Goal: Task Accomplishment & Management: Complete application form

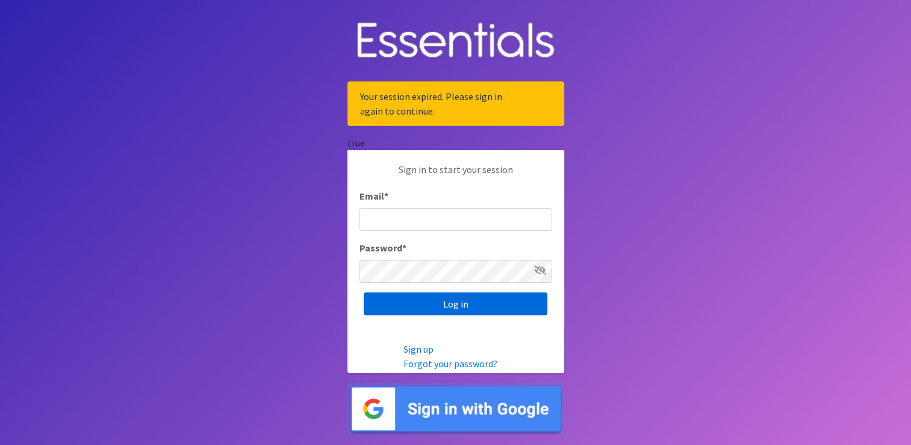
type input "[EMAIL_ADDRESS][DOMAIN_NAME]"
click at [392, 304] on input "Log in" at bounding box center [456, 303] width 184 height 23
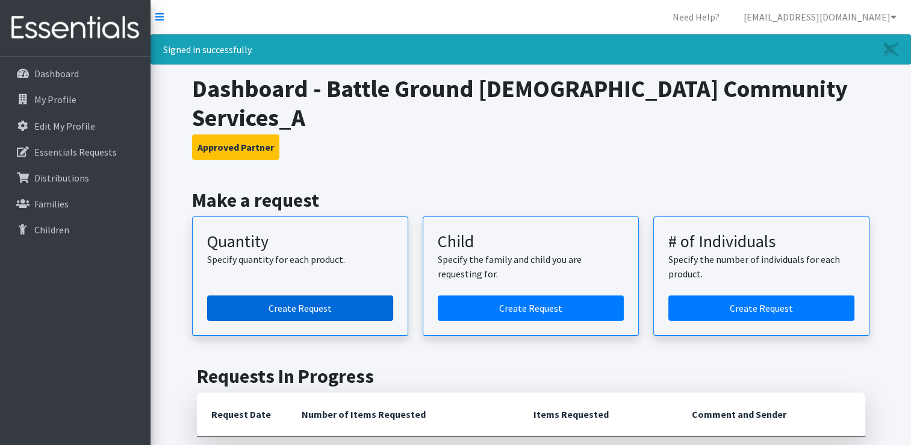
click at [328, 295] on link "Create Request" at bounding box center [300, 307] width 186 height 25
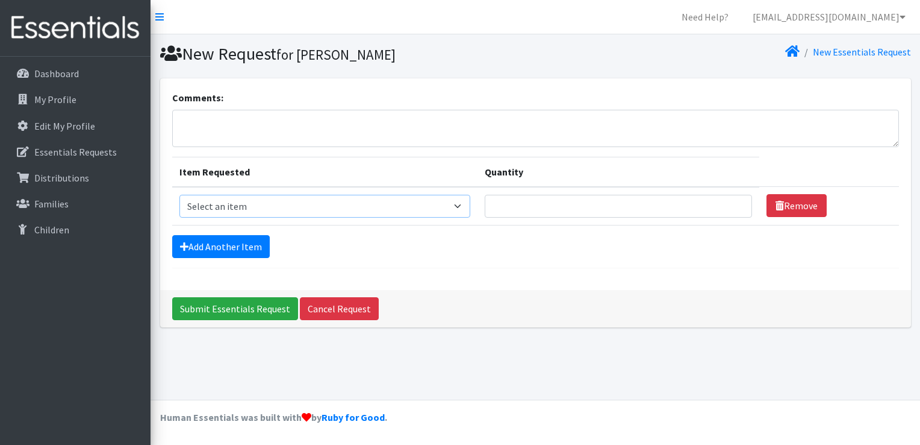
click at [289, 205] on select "Select an item Diaper (Size 2) Diaper (Size 3) Diaper (Size 4) Diaper (Size 5) …" at bounding box center [325, 206] width 291 height 23
select select "2930"
click at [180, 195] on select "Select an item Diaper (Size 2) Diaper (Size 3) Diaper (Size 4) Diaper (Size 5) …" at bounding box center [325, 206] width 291 height 23
click at [512, 201] on input "Quantity" at bounding box center [618, 206] width 267 height 23
type input "500"
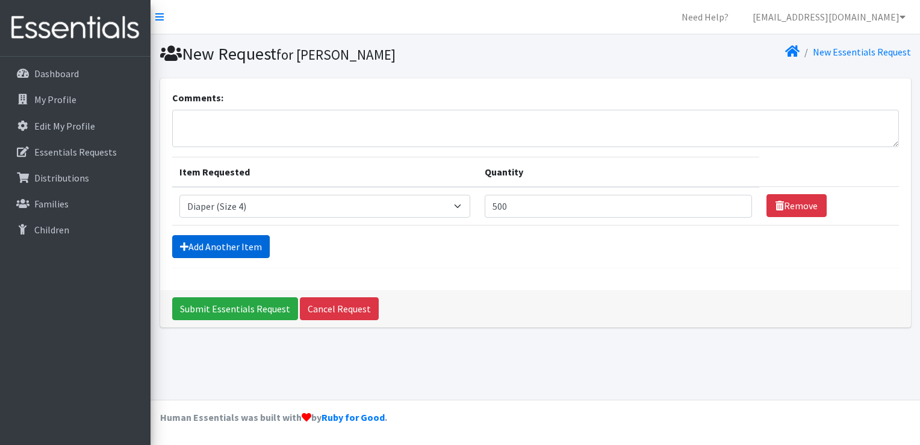
click at [237, 251] on link "Add Another Item" at bounding box center [221, 246] width 98 height 23
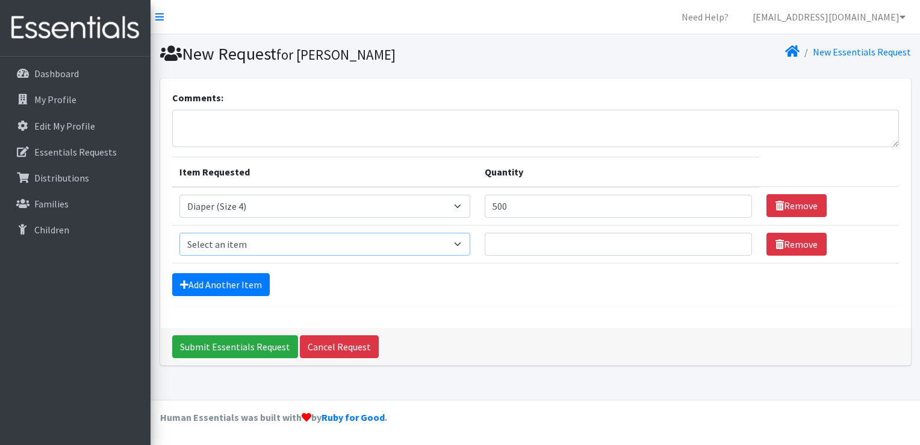
click at [252, 238] on select "Select an item Diaper (Size 2) Diaper (Size 3) Diaper (Size 4) Diaper (Size 5) …" at bounding box center [325, 244] width 291 height 23
select select "2961"
click at [180, 233] on select "Select an item Diaper (Size 2) Diaper (Size 3) Diaper (Size 4) Diaper (Size 5) …" at bounding box center [325, 244] width 291 height 23
click at [508, 235] on input "Quantity" at bounding box center [618, 244] width 267 height 23
type input "500"
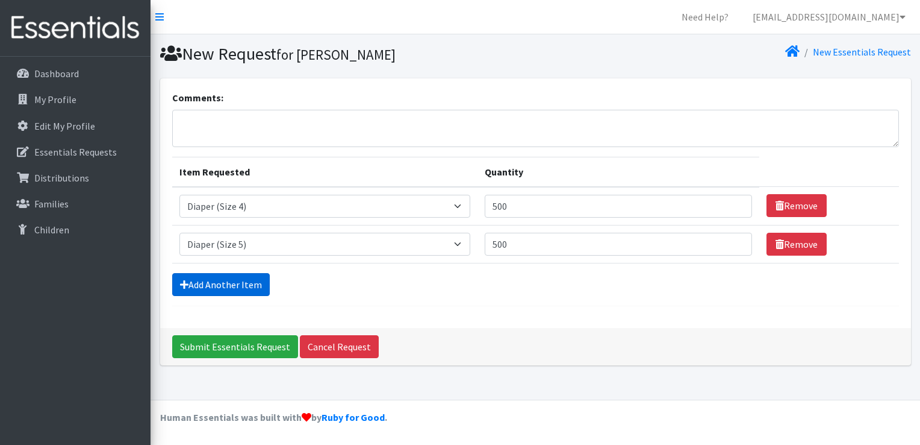
click at [255, 279] on link "Add Another Item" at bounding box center [221, 284] width 98 height 23
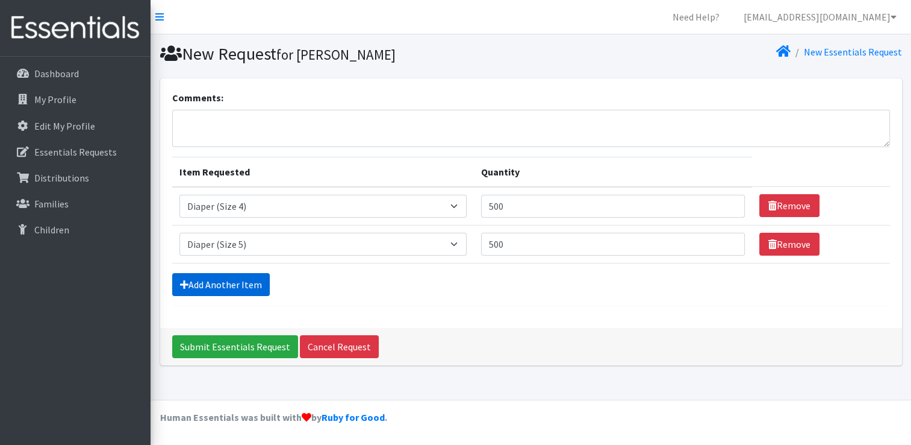
scroll to position [11, 0]
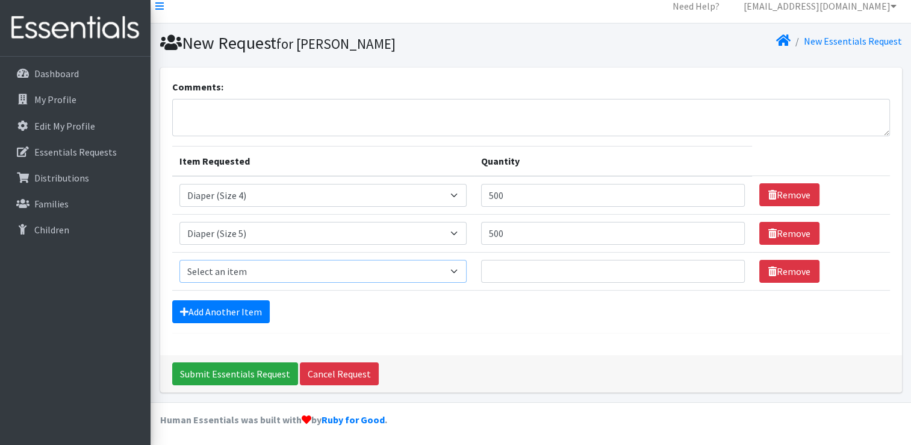
click at [460, 269] on select "Select an item Diaper (Size 2) Diaper (Size 3) Diaper (Size 4) Diaper (Size 5) …" at bounding box center [323, 271] width 287 height 23
select select "2950"
click at [180, 260] on select "Select an item Diaper (Size 2) Diaper (Size 3) Diaper (Size 4) Diaper (Size 5) …" at bounding box center [323, 271] width 287 height 23
click at [508, 264] on input "Quantity" at bounding box center [613, 271] width 264 height 23
type input "500"
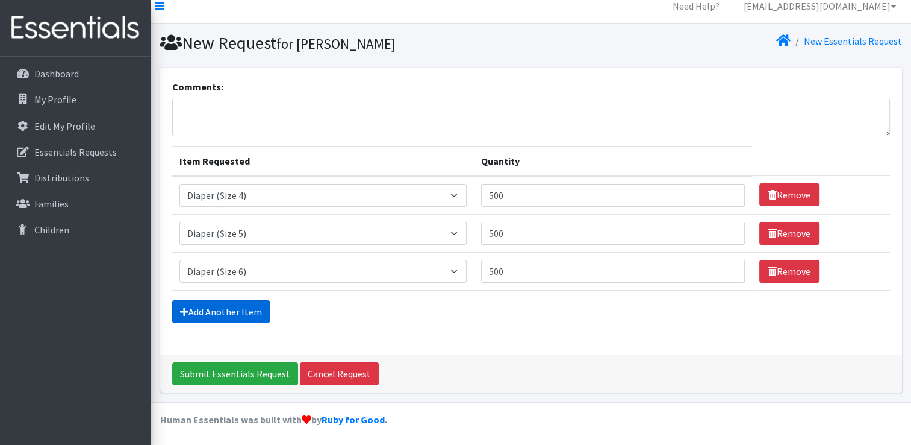
click at [239, 311] on link "Add Another Item" at bounding box center [221, 311] width 98 height 23
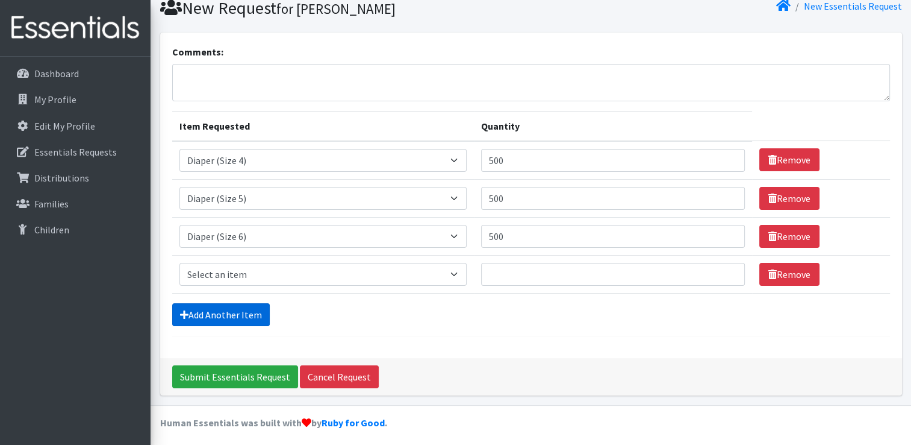
scroll to position [49, 0]
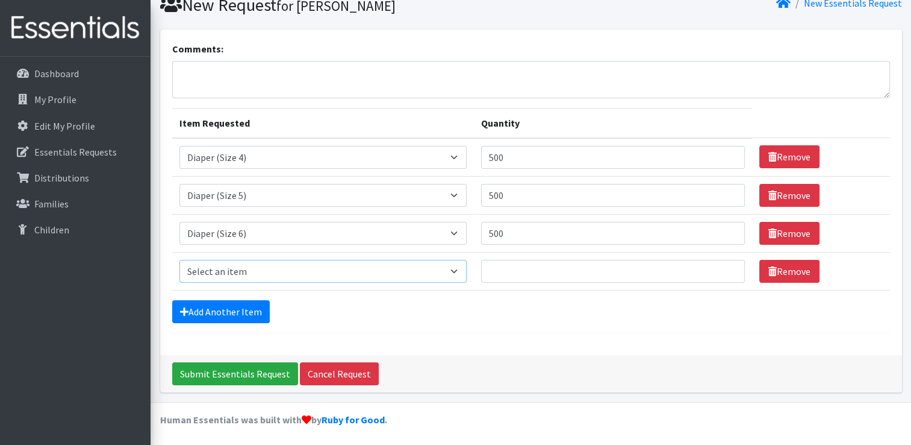
click at [457, 270] on select "Select an item Diaper (Size 2) Diaper (Size 3) Diaper (Size 4) Diaper (Size 5) …" at bounding box center [323, 271] width 287 height 23
select select "2955"
click at [180, 260] on select "Select an item Diaper (Size 2) Diaper (Size 3) Diaper (Size 4) Diaper (Size 5) …" at bounding box center [323, 271] width 287 height 23
click at [506, 274] on input "Quantity" at bounding box center [613, 271] width 264 height 23
type input "500"
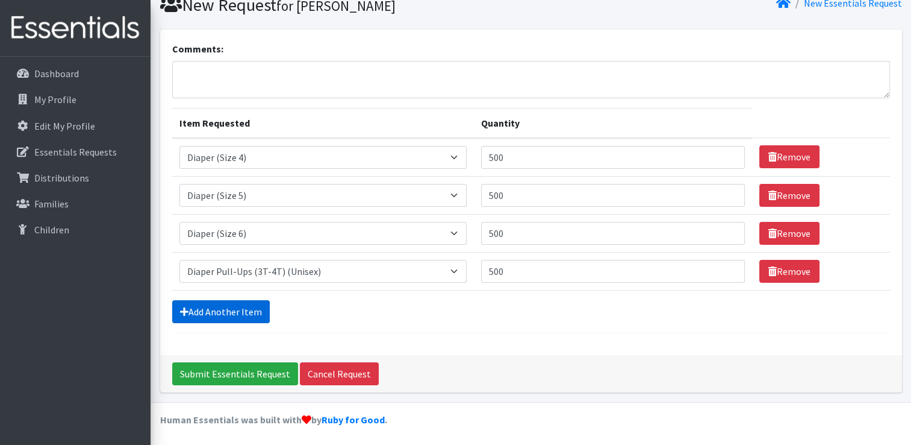
click at [235, 310] on link "Add Another Item" at bounding box center [221, 311] width 98 height 23
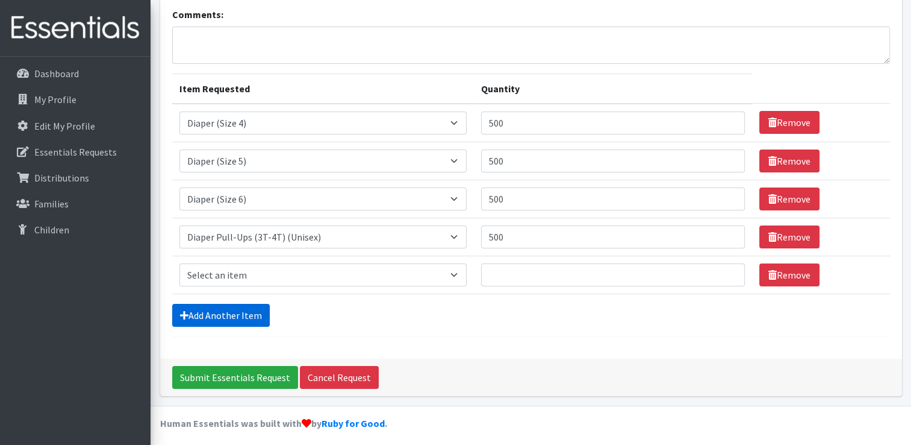
scroll to position [87, 0]
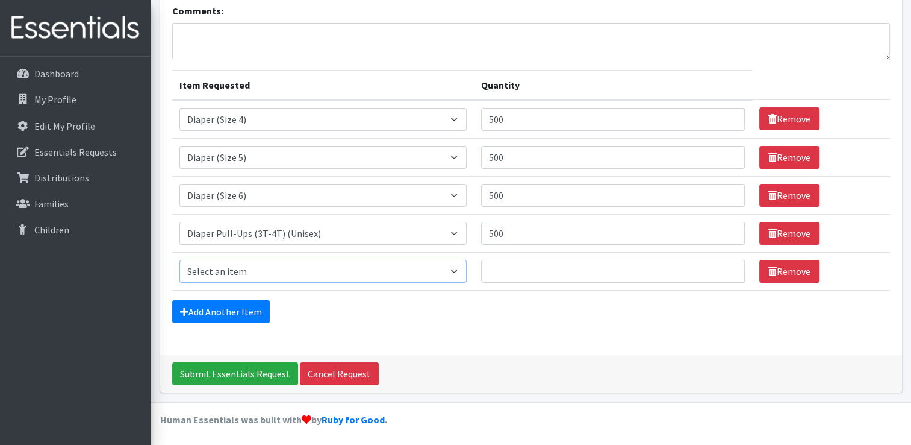
click at [457, 267] on select "Select an item Diaper (Size 2) Diaper (Size 3) Diaper (Size 4) Diaper (Size 5) …" at bounding box center [323, 271] width 287 height 23
select select "14381"
click at [180, 260] on select "Select an item Diaper (Size 2) Diaper (Size 3) Diaper (Size 4) Diaper (Size 5) …" at bounding box center [323, 271] width 287 height 23
click at [518, 266] on input "Quantity" at bounding box center [613, 271] width 264 height 23
type input "1080"
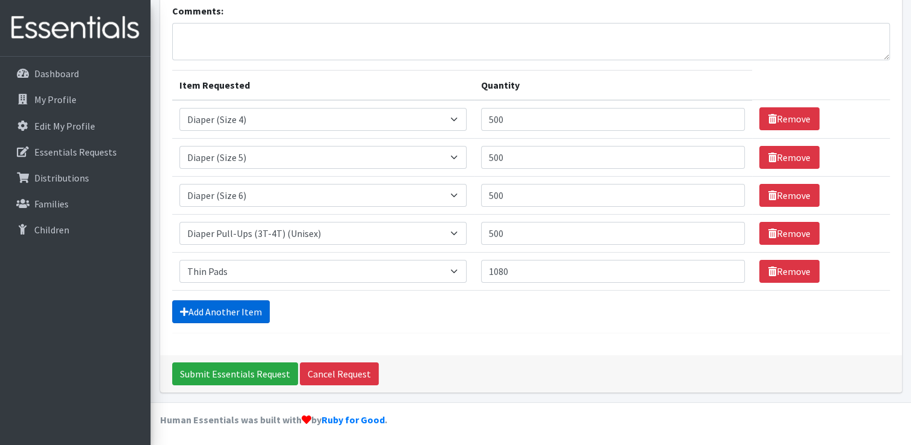
click at [243, 313] on link "Add Another Item" at bounding box center [221, 311] width 98 height 23
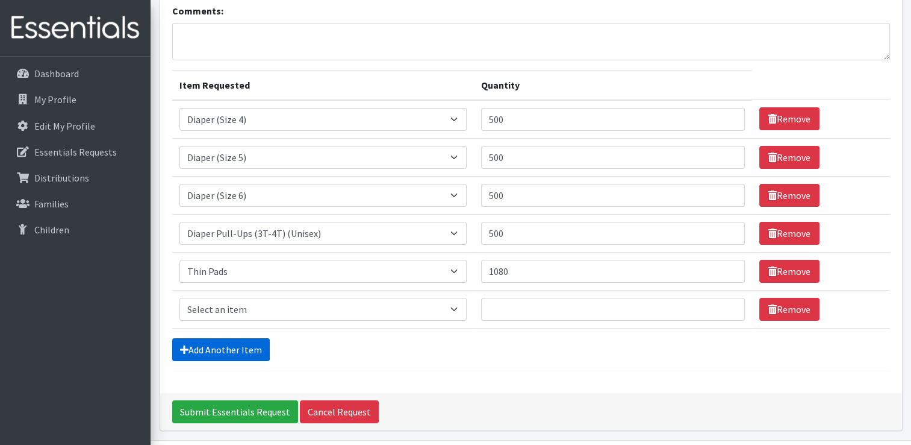
scroll to position [125, 0]
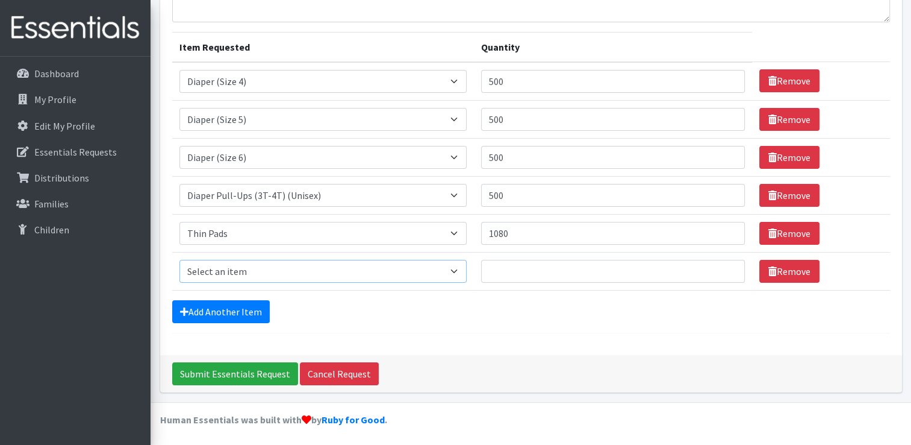
click at [455, 269] on select "Select an item Diaper (Size 2) Diaper (Size 3) Diaper (Size 4) Diaper (Size 5) …" at bounding box center [323, 271] width 287 height 23
select select "14382"
click at [180, 260] on select "Select an item Diaper (Size 2) Diaper (Size 3) Diaper (Size 4) Diaper (Size 5) …" at bounding box center [323, 271] width 287 height 23
click at [528, 266] on input "Quantity" at bounding box center [613, 271] width 264 height 23
type input "1440"
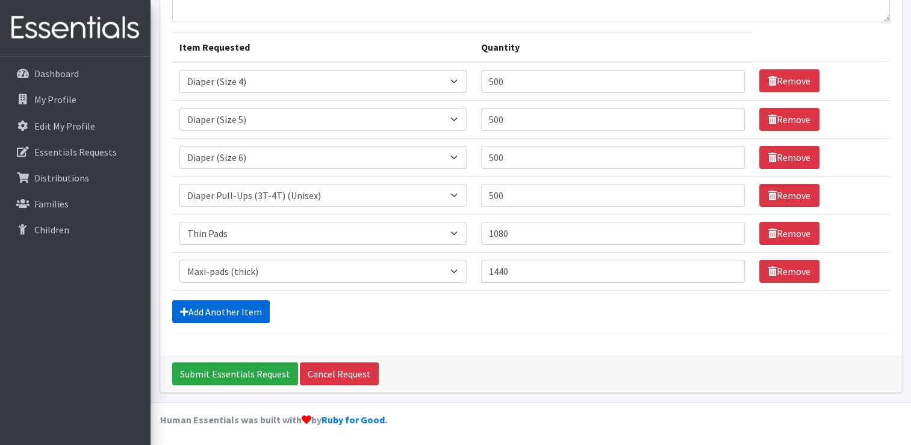
click at [234, 310] on link "Add Another Item" at bounding box center [221, 311] width 98 height 23
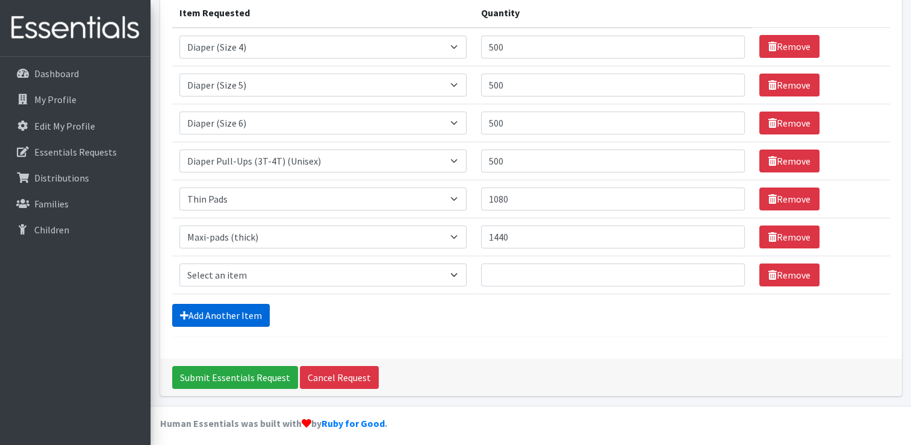
scroll to position [162, 0]
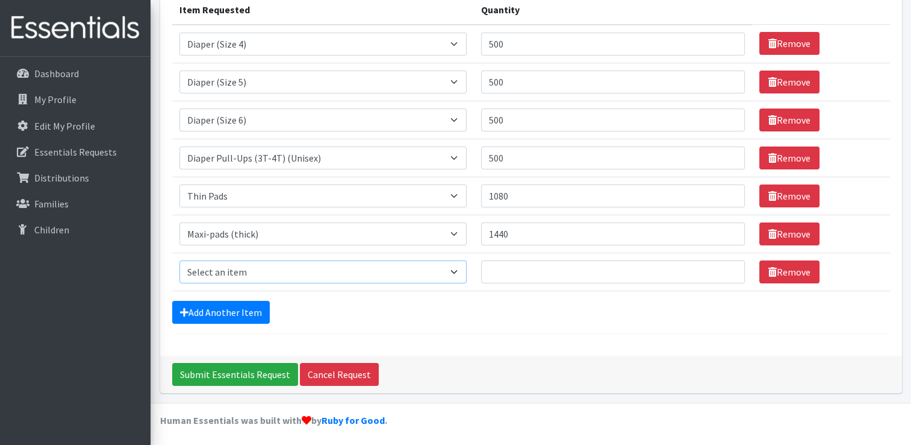
click at [458, 269] on select "Select an item Diaper (Size 2) Diaper (Size 3) Diaper (Size 4) Diaper (Size 5) …" at bounding box center [323, 271] width 287 height 23
select select "2937"
click at [180, 260] on select "Select an item Diaper (Size 2) Diaper (Size 3) Diaper (Size 4) Diaper (Size 5) …" at bounding box center [323, 271] width 287 height 23
click at [537, 273] on input "Quantity" at bounding box center [613, 271] width 264 height 23
click at [498, 270] on input "Quantity" at bounding box center [613, 271] width 264 height 23
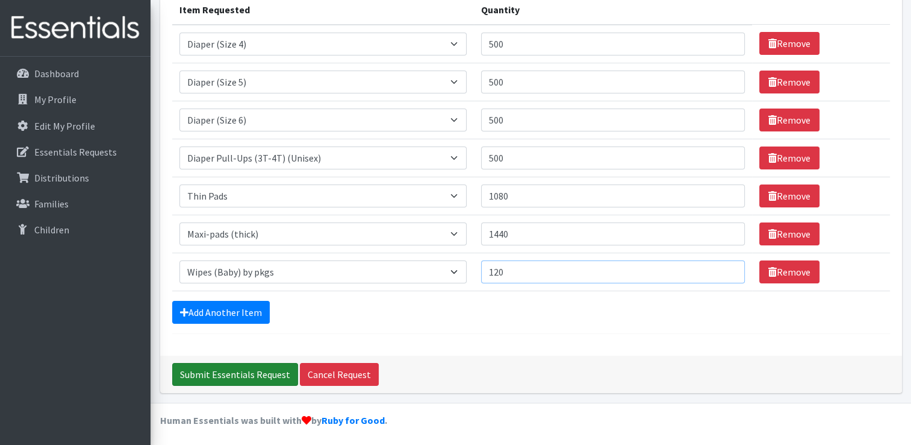
type input "120"
click at [257, 370] on input "Submit Essentials Request" at bounding box center [235, 374] width 126 height 23
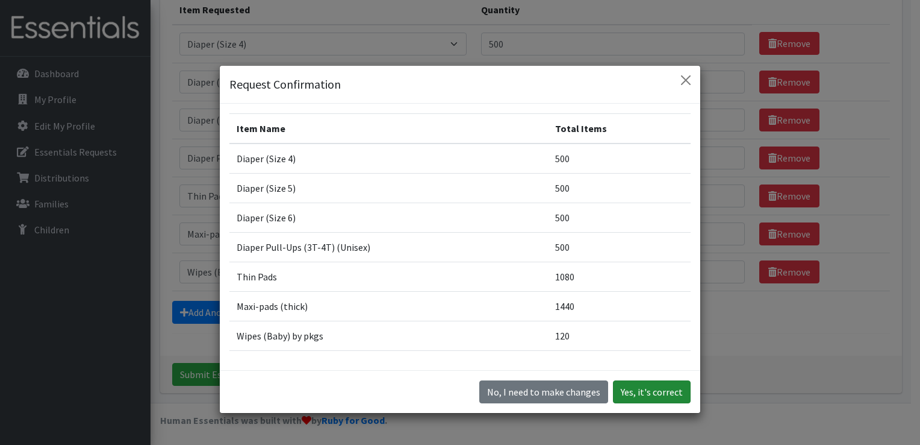
click at [624, 389] on button "Yes, it's correct" at bounding box center [652, 391] width 78 height 23
